Goal: Navigation & Orientation: Find specific page/section

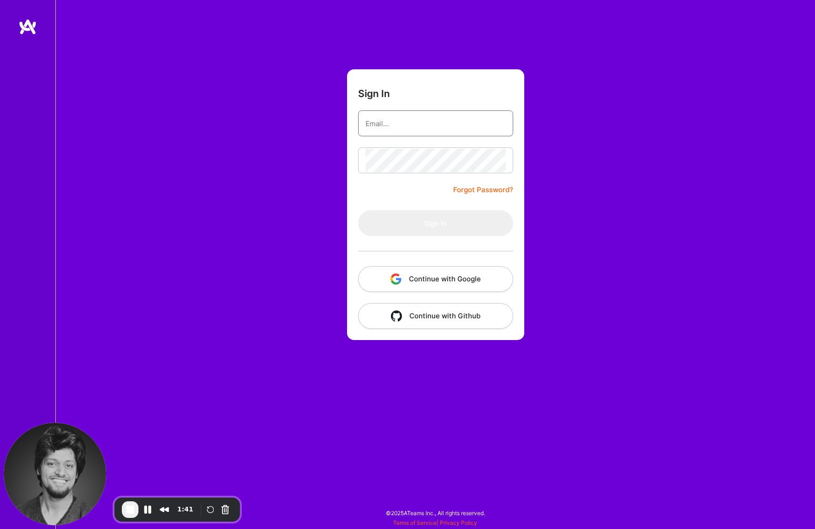
type input "[EMAIL_ADDRESS][DOMAIN_NAME]"
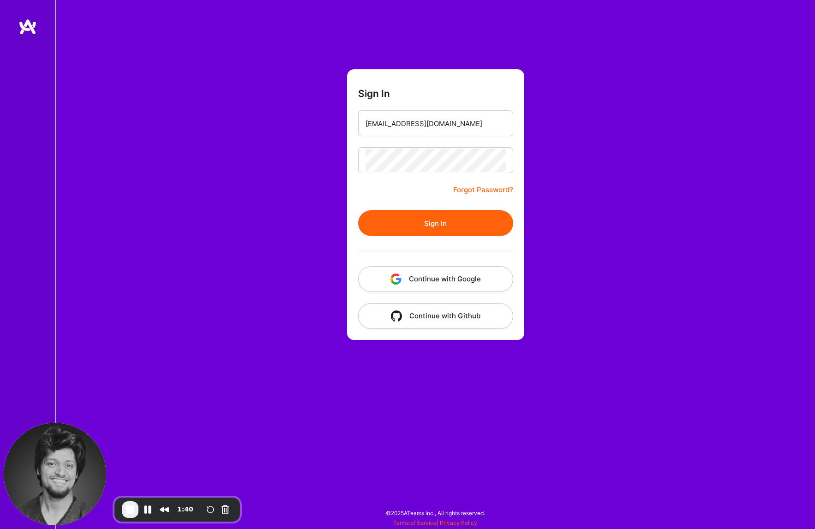
click at [407, 217] on button "Sign In" at bounding box center [435, 223] width 155 height 26
